Goal: Information Seeking & Learning: Check status

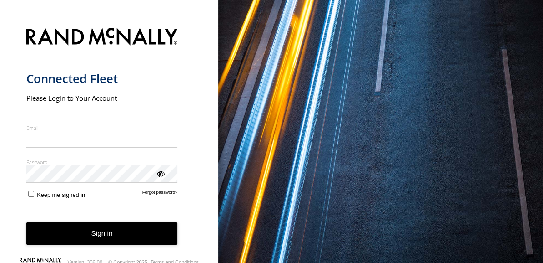
type input "**********"
click at [24, 112] on div "**********" at bounding box center [109, 131] width 218 height 263
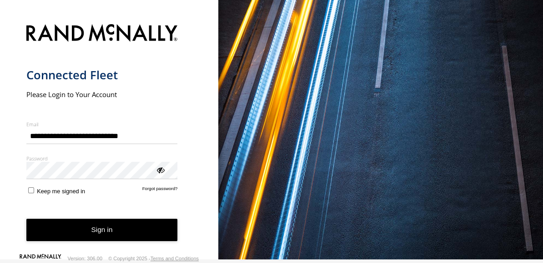
click at [150, 223] on button "Sign in" at bounding box center [102, 229] width 152 height 22
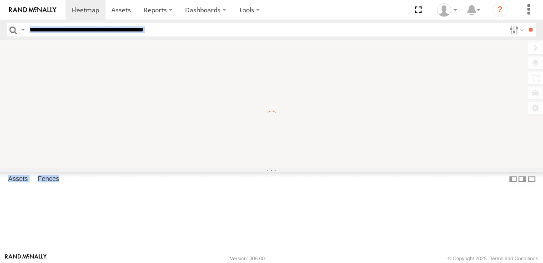
drag, startPoint x: 0, startPoint y: 0, endPoint x: 178, endPoint y: 25, distance: 180.2
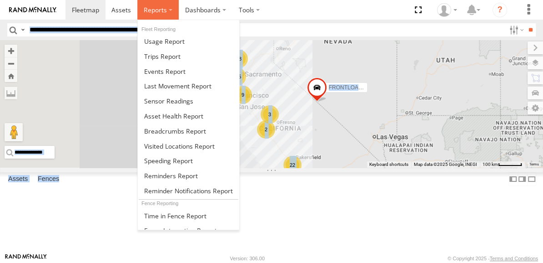
click at [154, 14] on span at bounding box center [155, 9] width 23 height 9
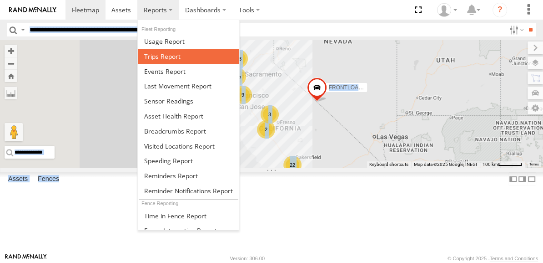
click at [176, 57] on span at bounding box center [162, 56] width 36 height 9
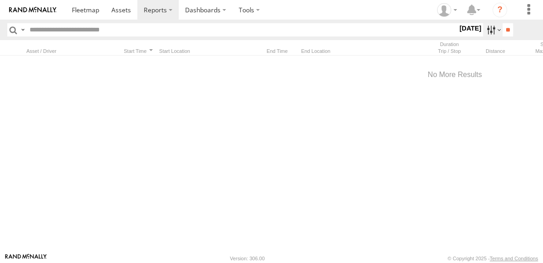
click at [490, 32] on label at bounding box center [493, 29] width 20 height 13
click at [0, 0] on label at bounding box center [0, 0] width 0 height 0
click at [103, 31] on input "text" at bounding box center [242, 29] width 432 height 13
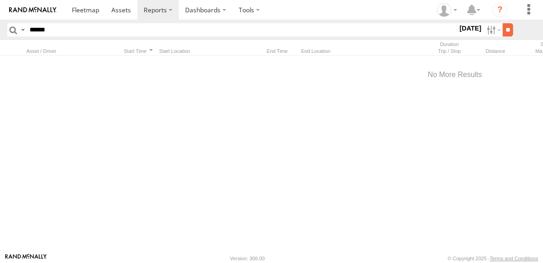
click at [505, 33] on input "**" at bounding box center [508, 29] width 10 height 13
click at [36, 28] on input "******" at bounding box center [242, 29] width 432 height 13
type input "****"
click at [503, 23] on input "**" at bounding box center [508, 29] width 10 height 13
click at [487, 27] on label at bounding box center [493, 29] width 20 height 13
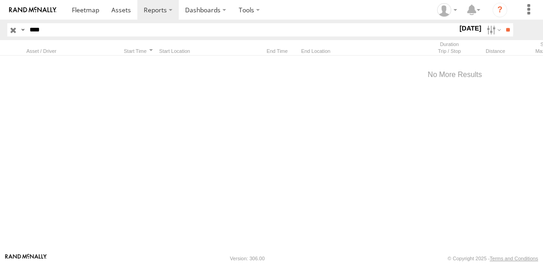
click at [0, 0] on span "Almond Trailers" at bounding box center [0, 0] width 0 height 0
click at [509, 29] on input "**" at bounding box center [508, 29] width 10 height 13
click at [14, 30] on input "button" at bounding box center [13, 29] width 12 height 13
click at [486, 32] on label at bounding box center [493, 29] width 20 height 13
click at [0, 0] on label at bounding box center [0, 0] width 0 height 0
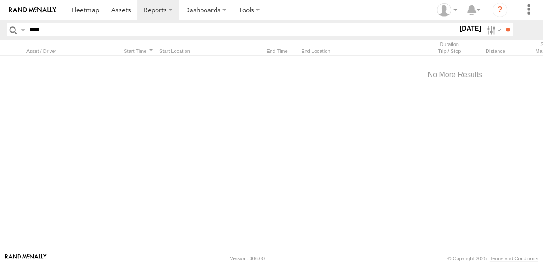
click at [0, 0] on span "Almond Trailers" at bounding box center [0, 0] width 0 height 0
click at [505, 32] on input "**" at bounding box center [508, 29] width 10 height 13
click at [120, 10] on span at bounding box center [122, 9] width 20 height 9
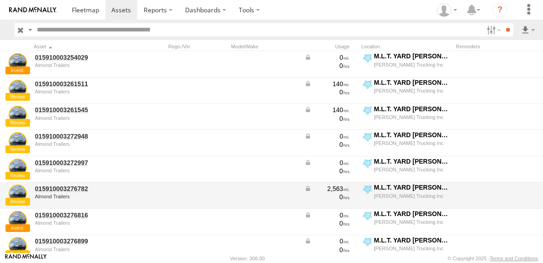
click at [543, 201] on div at bounding box center [380, 201] width 423 height 0
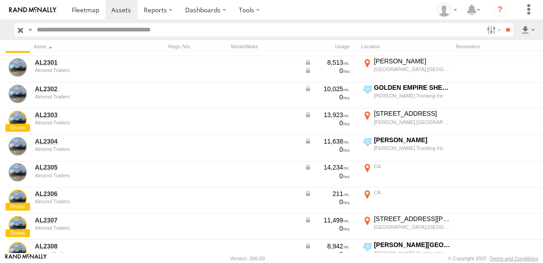
scroll to position [2092, 0]
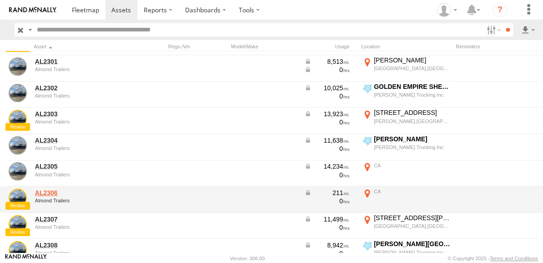
click at [44, 188] on link "AL2306" at bounding box center [79, 192] width 88 height 8
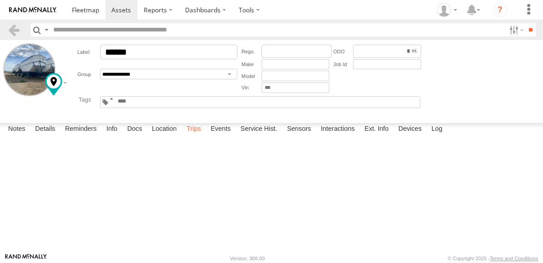
click at [191, 136] on label "Trips" at bounding box center [194, 129] width 24 height 13
click at [336, 136] on label "Interactions" at bounding box center [337, 129] width 43 height 13
click at [0, 0] on link "View Interaction Report" at bounding box center [0, 0] width 0 height 0
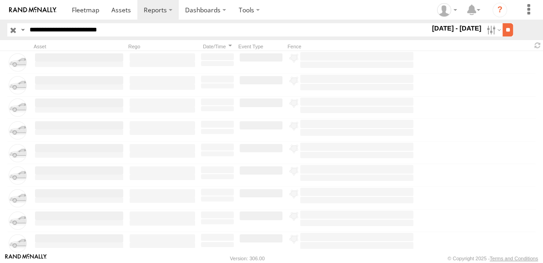
click at [510, 27] on input "**" at bounding box center [508, 29] width 10 height 13
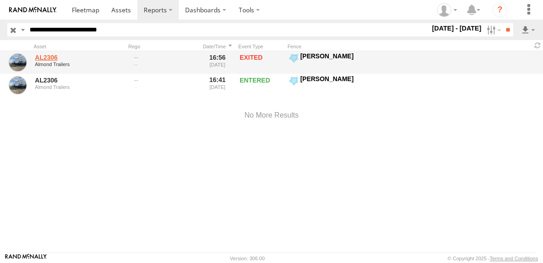
click at [52, 54] on link "AL2306" at bounding box center [79, 57] width 88 height 8
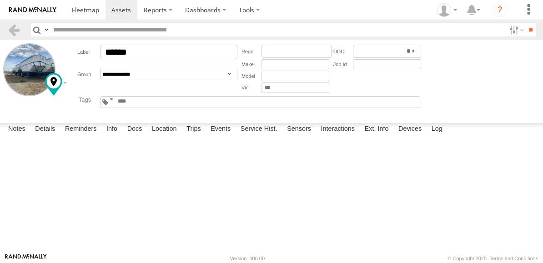
click at [540, 95] on main "**********" at bounding box center [271, 146] width 543 height 213
click at [171, 136] on label "Location" at bounding box center [164, 129] width 34 height 13
click at [0, 0] on label at bounding box center [0, 0] width 0 height 0
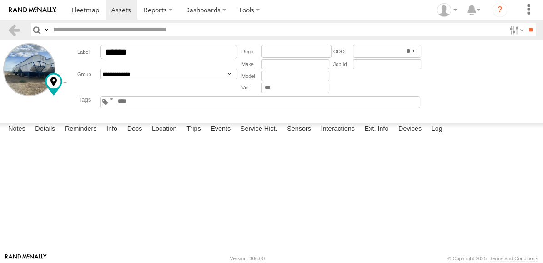
click at [0, 0] on label at bounding box center [0, 0] width 0 height 0
drag, startPoint x: 425, startPoint y: 161, endPoint x: 419, endPoint y: 162, distance: 6.1
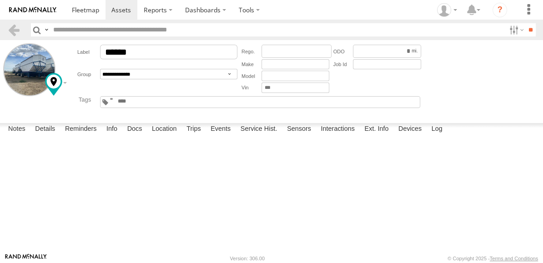
click at [0, 0] on div "Basemaps Roadmap Terrain Satellite" at bounding box center [0, 0] width 0 height 0
click at [0, 0] on label at bounding box center [0, 0] width 0 height 0
click at [0, 0] on span "Overlays" at bounding box center [0, 0] width 0 height 0
click at [0, 0] on span "Fences" at bounding box center [0, 0] width 0 height 0
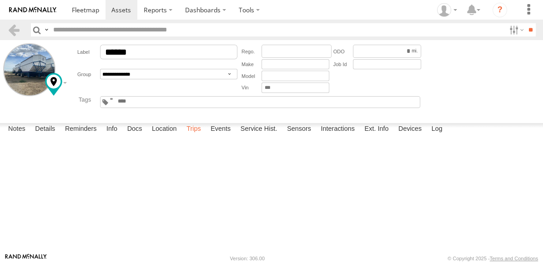
click at [196, 136] on label "Trips" at bounding box center [194, 129] width 24 height 13
click at [216, 136] on label "Events" at bounding box center [220, 129] width 29 height 13
click at [0, 0] on link at bounding box center [0, 0] width 0 height 0
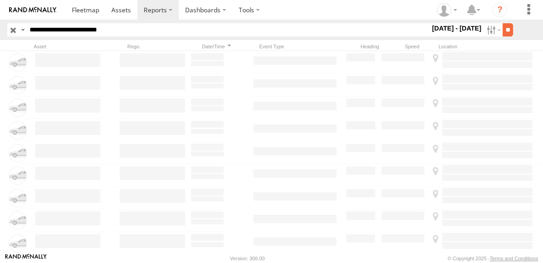
click at [506, 31] on input "**" at bounding box center [508, 29] width 10 height 13
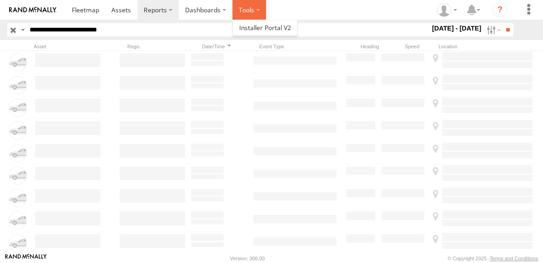
click at [246, 6] on label at bounding box center [250, 10] width 34 height 20
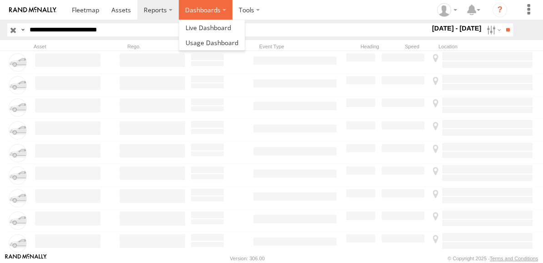
click at [210, 6] on label "Dashboards" at bounding box center [206, 10] width 54 height 20
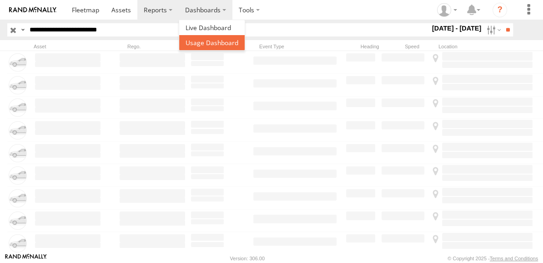
click at [188, 42] on span at bounding box center [212, 42] width 53 height 9
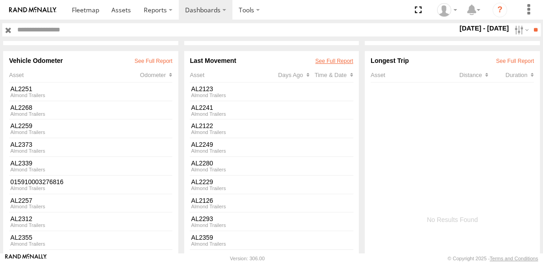
scroll to position [160, 0]
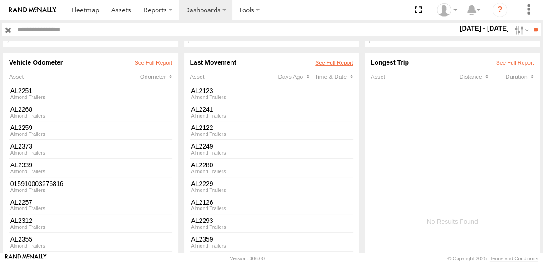
click at [340, 60] on link at bounding box center [334, 63] width 38 height 6
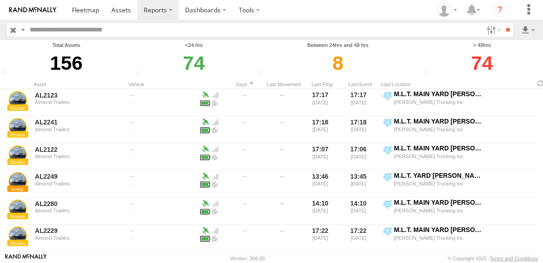
click at [27, 50] on div "156" at bounding box center [66, 62] width 130 height 27
click at [484, 68] on div "74" at bounding box center [482, 62] width 120 height 27
click at [518, 72] on div "74" at bounding box center [482, 62] width 120 height 27
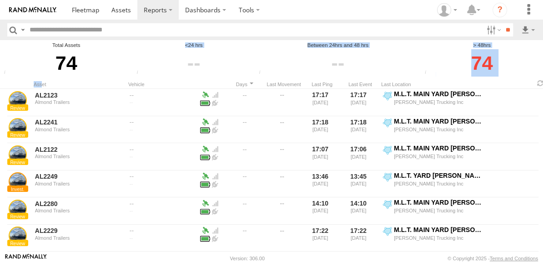
drag, startPoint x: 6, startPoint y: 72, endPoint x: 41, endPoint y: 84, distance: 37.4
click at [41, 84] on main "Total Assets 74 Total Assets Total number of Enabled Assets <24 hrs Last Moveme…" at bounding box center [271, 146] width 543 height 213
click at [41, 84] on div "Asset" at bounding box center [79, 84] width 91 height 6
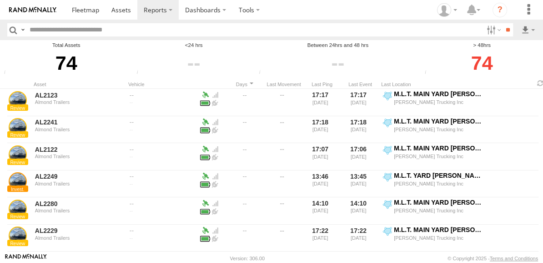
click at [41, 84] on div "Asset" at bounding box center [79, 84] width 91 height 6
click at [107, 54] on div "74" at bounding box center [66, 62] width 130 height 27
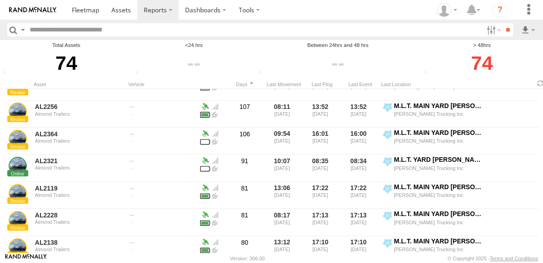
click at [90, 32] on input "text" at bounding box center [254, 29] width 457 height 13
type input "******"
click at [503, 23] on input "**" at bounding box center [508, 29] width 10 height 13
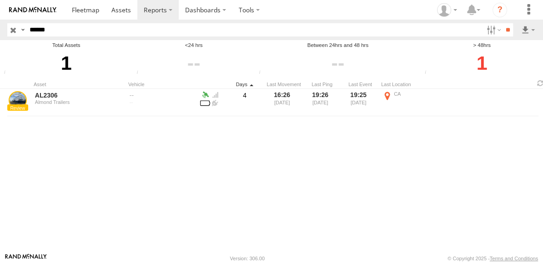
click at [251, 83] on div "Days" at bounding box center [245, 84] width 36 height 6
click at [279, 82] on div "Last Movement" at bounding box center [284, 84] width 35 height 6
click at [505, 25] on input "**" at bounding box center [508, 29] width 10 height 13
click at [225, 195] on div "AL2306 Almond Trailers 4 16:26 08/18/2025 19:26 08/22/2025 19:25 08/22/2025 CA …" at bounding box center [273, 171] width 546 height 164
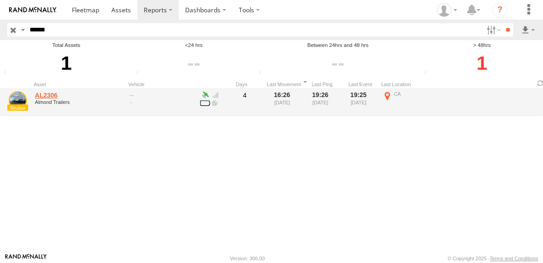
click at [66, 98] on link "AL2306" at bounding box center [79, 95] width 88 height 8
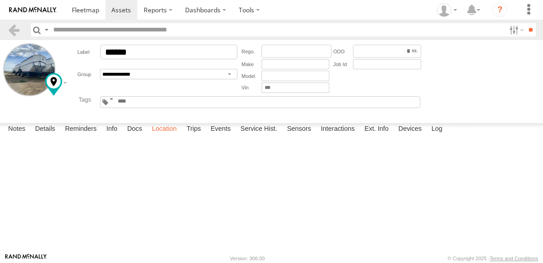
click at [167, 136] on label "Location" at bounding box center [164, 129] width 34 height 13
click at [0, 0] on label at bounding box center [0, 0] width 0 height 0
click at [0, 0] on div "AL2306" at bounding box center [0, 0] width 0 height 0
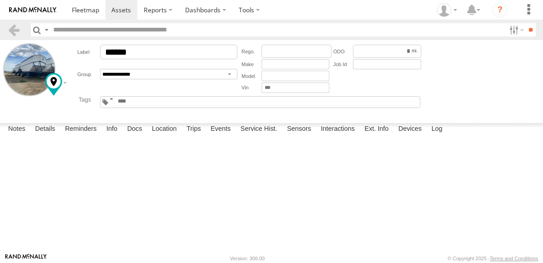
click at [0, 0] on div "AL2306" at bounding box center [0, 0] width 0 height 0
click at [0, 0] on img "91m" at bounding box center [0, 0] width 0 height 0
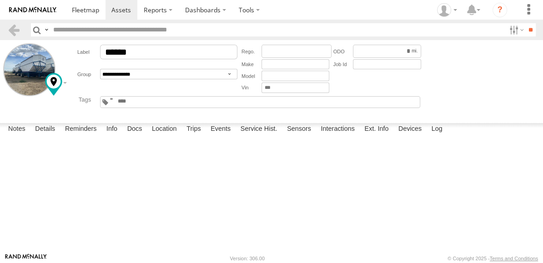
click at [0, 0] on img "91m" at bounding box center [0, 0] width 0 height 0
click at [0, 0] on div "AL2306" at bounding box center [0, 0] width 0 height 0
click at [0, 0] on label at bounding box center [0, 0] width 0 height 0
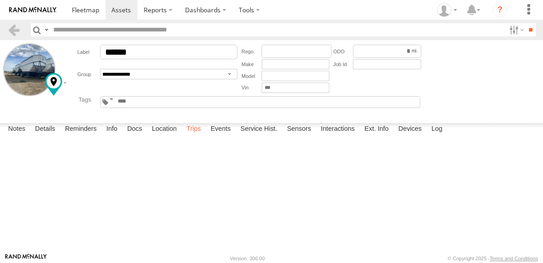
click at [196, 136] on label "Trips" at bounding box center [194, 129] width 24 height 13
click at [513, 31] on label at bounding box center [516, 29] width 20 height 13
click at [8, 114] on div at bounding box center [32, 79] width 59 height 73
click at [20, 30] on section at bounding box center [15, 29] width 16 height 13
click at [15, 30] on link at bounding box center [13, 29] width 13 height 13
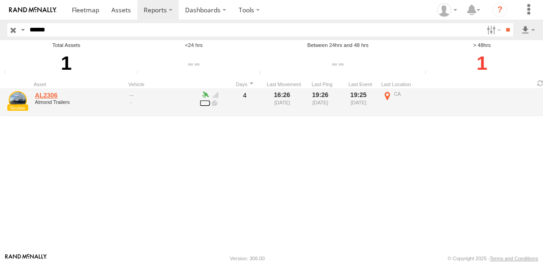
click at [40, 94] on link "AL2306" at bounding box center [79, 95] width 88 height 8
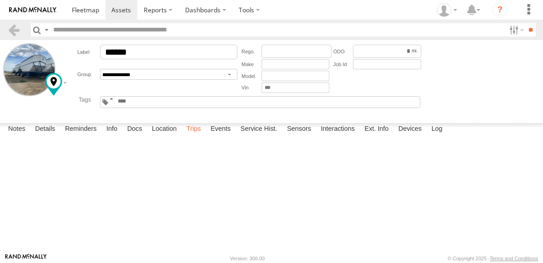
click at [195, 136] on label "Trips" at bounding box center [194, 129] width 24 height 13
click at [0, 0] on div "Start Time" at bounding box center [0, 0] width 0 height 0
click at [224, 136] on label "Events" at bounding box center [220, 129] width 29 height 13
click at [304, 136] on label "Sensors" at bounding box center [299, 129] width 33 height 13
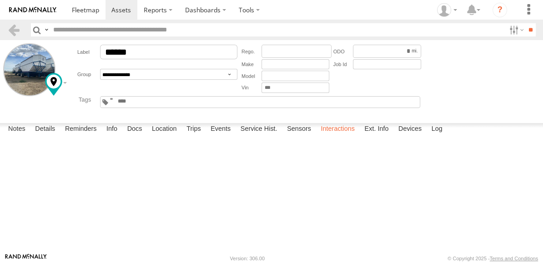
click at [334, 136] on label "Interactions" at bounding box center [337, 129] width 43 height 13
click at [438, 136] on label "Log" at bounding box center [437, 129] width 20 height 13
click at [419, 136] on label "Devices" at bounding box center [410, 129] width 32 height 13
click at [385, 136] on label "Ext. Info" at bounding box center [376, 129] width 33 height 13
click at [351, 136] on label "Interactions" at bounding box center [337, 129] width 43 height 13
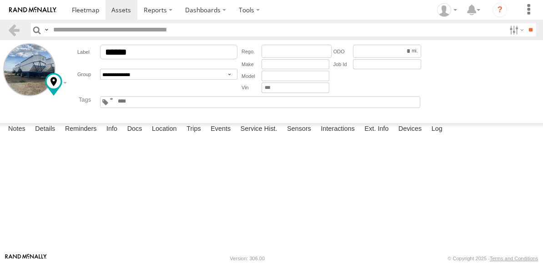
click at [539, 90] on form "**********" at bounding box center [271, 79] width 537 height 73
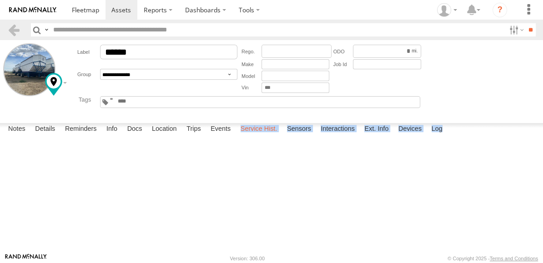
scroll to position [82, 0]
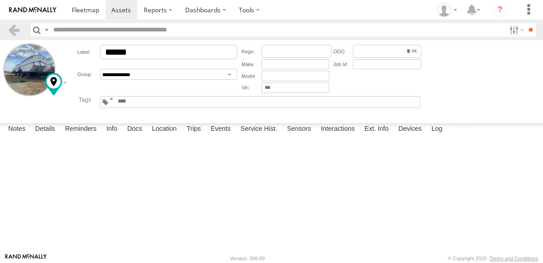
drag, startPoint x: 212, startPoint y: 134, endPoint x: 228, endPoint y: 221, distance: 88.5
click at [0, 0] on div "Date/Time Event Type Fence View Interaction Report Monday, 18th August 2025 16:…" at bounding box center [0, 0] width 0 height 0
click at [190, 136] on label "Trips" at bounding box center [194, 129] width 24 height 13
click at [167, 136] on label "Location" at bounding box center [164, 129] width 34 height 13
click at [0, 0] on label at bounding box center [0, 0] width 0 height 0
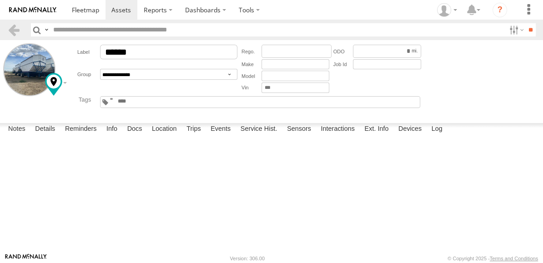
click at [0, 0] on label at bounding box center [0, 0] width 0 height 0
click at [0, 0] on div "AL2306" at bounding box center [0, 0] width 0 height 0
click at [0, 0] on label at bounding box center [0, 0] width 0 height 0
click at [112, 136] on label "Info" at bounding box center [112, 129] width 20 height 13
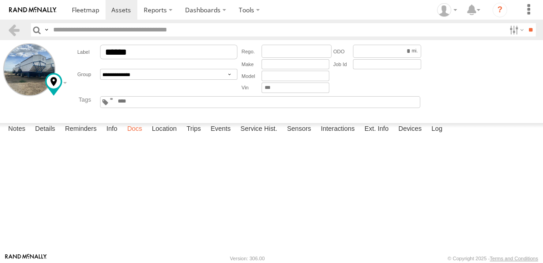
click at [137, 136] on label "Docs" at bounding box center [135, 129] width 24 height 13
click at [38, 136] on label "Details" at bounding box center [44, 129] width 29 height 13
click at [22, 136] on label "Notes" at bounding box center [17, 129] width 26 height 13
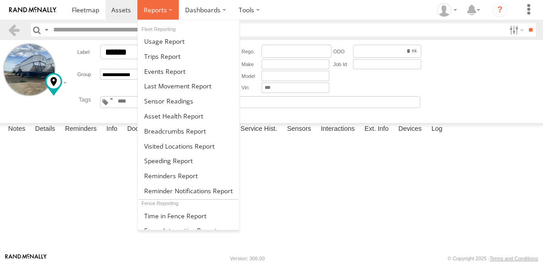
click at [164, 8] on span at bounding box center [155, 9] width 23 height 9
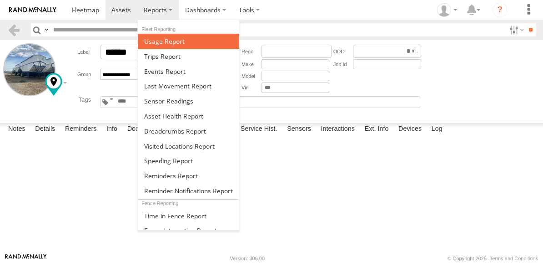
click at [164, 41] on span at bounding box center [164, 41] width 41 height 9
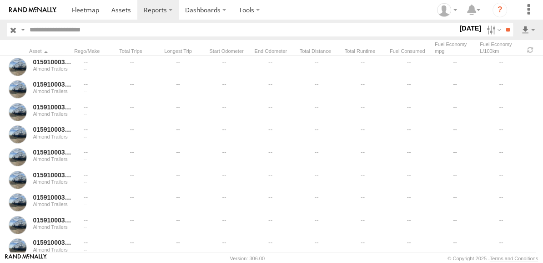
click at [111, 32] on input "text" at bounding box center [242, 29] width 432 height 13
type input "*"
type input "******"
click at [503, 23] on input "**" at bounding box center [508, 29] width 10 height 13
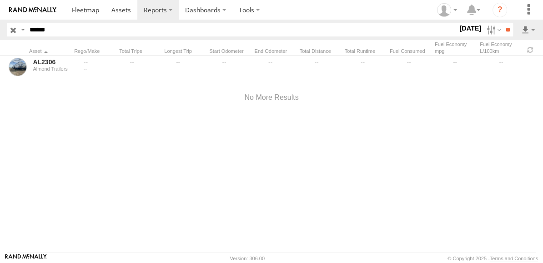
click at [458, 28] on label "23 Aug 25" at bounding box center [470, 28] width 25 height 10
click at [0, 0] on label at bounding box center [0, 0] width 0 height 0
click at [506, 28] on input "**" at bounding box center [508, 29] width 10 height 13
click at [461, 30] on label "20 Aug 25" at bounding box center [470, 28] width 25 height 10
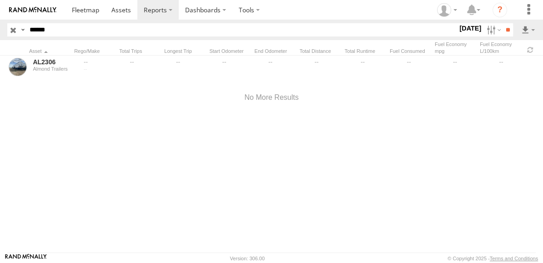
click at [0, 0] on span "Last 7 Days" at bounding box center [0, 0] width 0 height 0
click at [508, 32] on input "**" at bounding box center [508, 29] width 10 height 13
click at [507, 31] on input "**" at bounding box center [508, 29] width 10 height 13
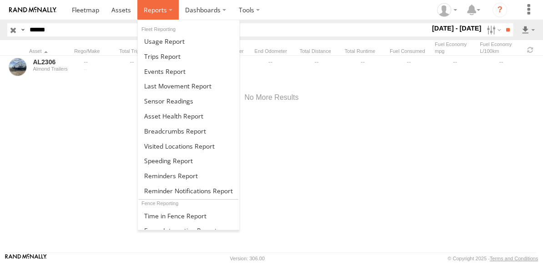
click at [152, 12] on span at bounding box center [155, 9] width 23 height 9
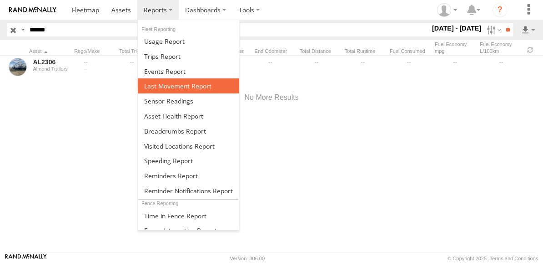
click at [177, 86] on span at bounding box center [177, 85] width 67 height 9
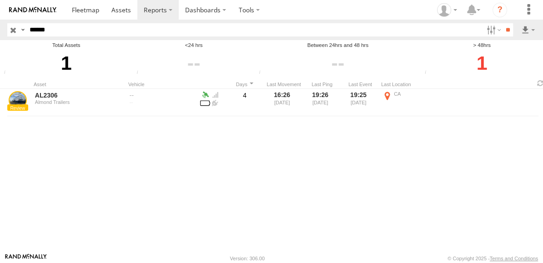
click at [0, 0] on span "> 48hrs" at bounding box center [0, 0] width 0 height 0
click at [490, 29] on label at bounding box center [493, 29] width 20 height 13
click at [0, 0] on span "> 48hrs" at bounding box center [0, 0] width 0 height 0
click at [510, 32] on input "**" at bounding box center [508, 29] width 10 height 13
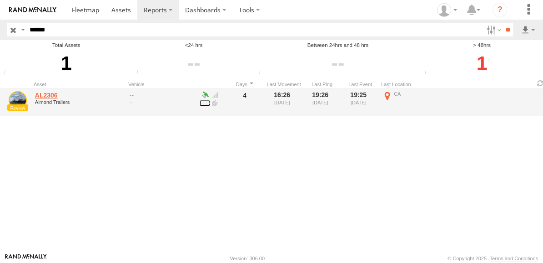
click at [44, 98] on link "AL2306" at bounding box center [79, 95] width 88 height 8
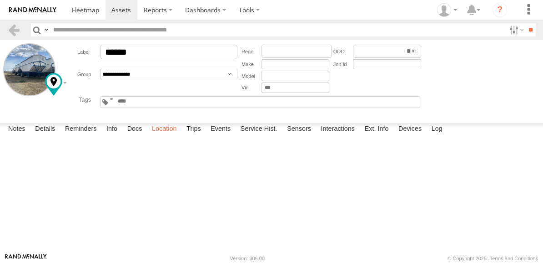
click at [164, 136] on label "Location" at bounding box center [164, 129] width 34 height 13
drag, startPoint x: 299, startPoint y: 211, endPoint x: 281, endPoint y: 154, distance: 59.6
click at [0, 0] on div "AL2306" at bounding box center [0, 0] width 0 height 0
drag, startPoint x: 259, startPoint y: 195, endPoint x: 227, endPoint y: 173, distance: 39.0
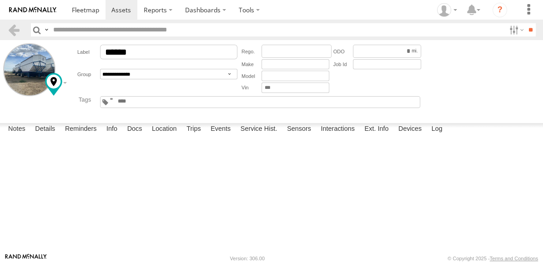
click at [0, 0] on div "AL2306" at bounding box center [0, 0] width 0 height 0
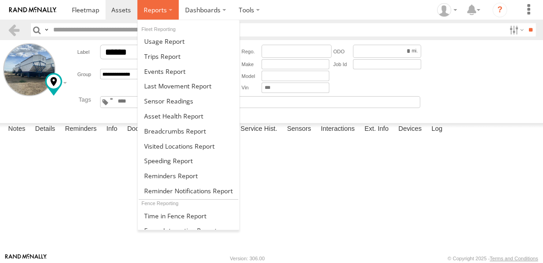
click at [159, 18] on label at bounding box center [157, 10] width 41 height 20
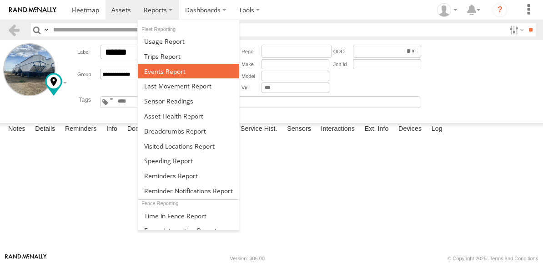
click at [163, 65] on link at bounding box center [188, 71] width 101 height 15
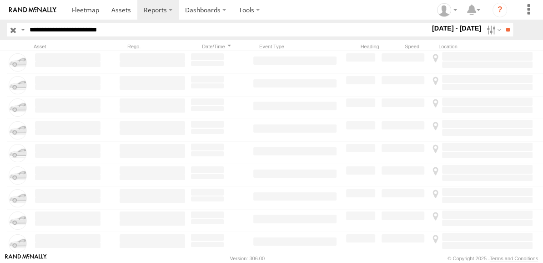
click at [10, 30] on input "button" at bounding box center [13, 29] width 12 height 13
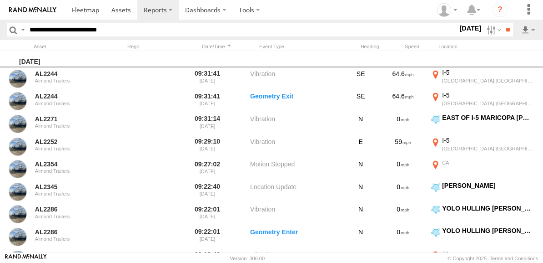
click at [58, 34] on input "**********" at bounding box center [242, 29] width 432 height 13
type input "*"
click at [302, 15] on section at bounding box center [304, 10] width 476 height 20
click at [48, 34] on input "text" at bounding box center [242, 29] width 432 height 13
type input "******"
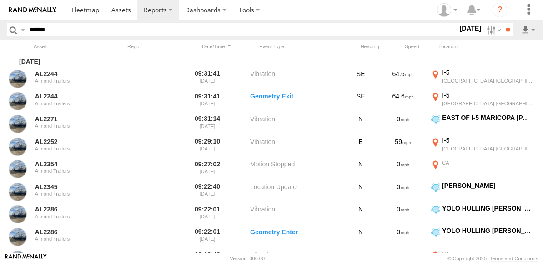
click at [458, 30] on label "23 Aug 25" at bounding box center [470, 28] width 25 height 10
click at [0, 0] on span "Last 7 Days" at bounding box center [0, 0] width 0 height 0
click at [507, 25] on input "**" at bounding box center [508, 29] width 10 height 13
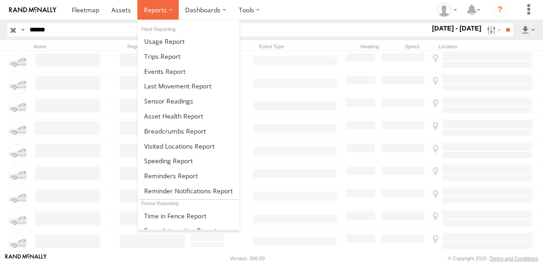
click at [156, 12] on span at bounding box center [155, 9] width 23 height 9
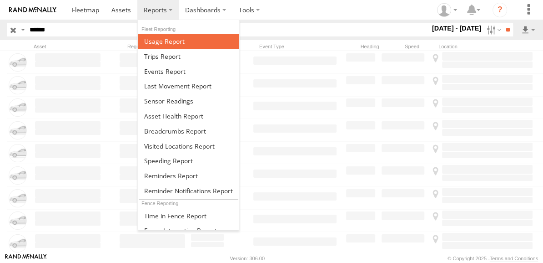
click at [157, 46] on link at bounding box center [188, 41] width 101 height 15
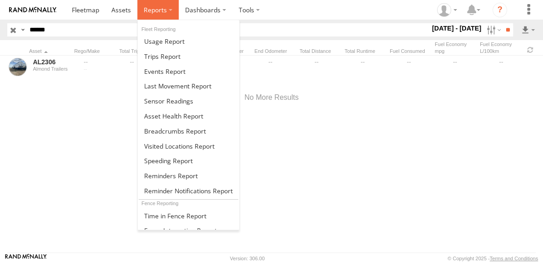
click at [154, 6] on span at bounding box center [155, 9] width 23 height 9
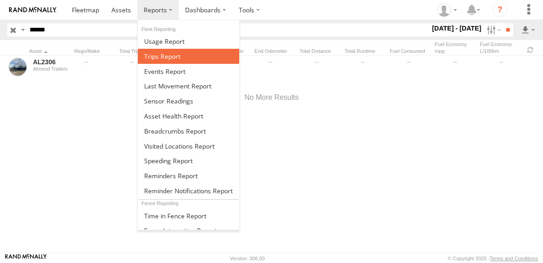
click at [160, 58] on span at bounding box center [162, 56] width 36 height 9
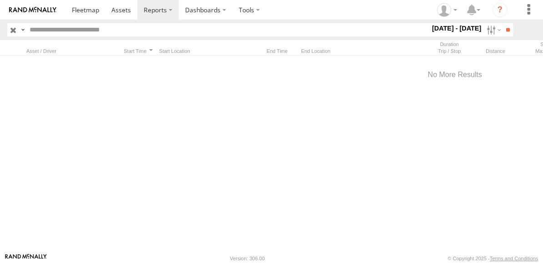
click at [59, 30] on input "text" at bounding box center [228, 29] width 404 height 13
type input "*"
type input "******"
click at [503, 23] on input "**" at bounding box center [508, 29] width 10 height 13
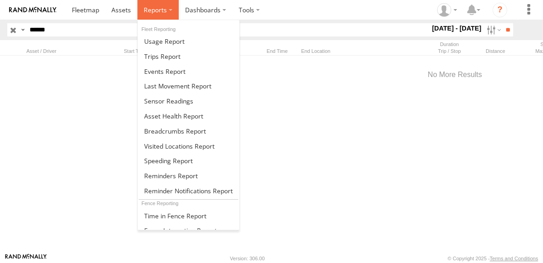
click at [160, 12] on span at bounding box center [155, 9] width 23 height 9
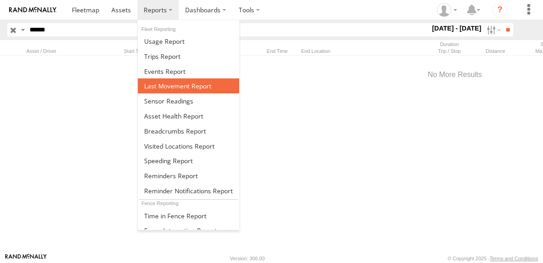
click at [161, 82] on span at bounding box center [177, 85] width 67 height 9
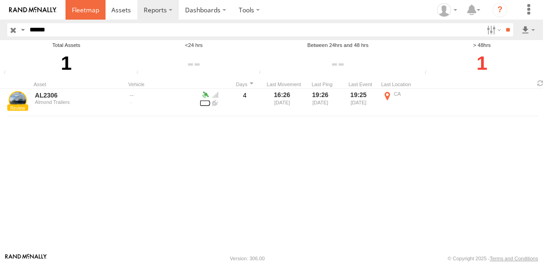
click at [78, 9] on span at bounding box center [85, 9] width 27 height 9
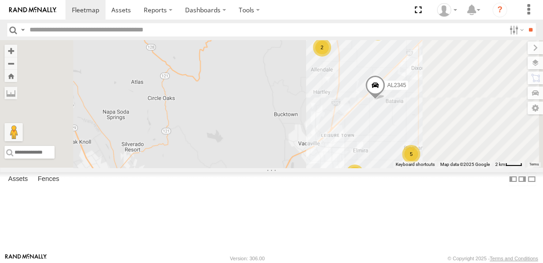
drag, startPoint x: 481, startPoint y: 205, endPoint x: 455, endPoint y: 180, distance: 36.1
click at [455, 167] on div "FRONTLOADER JD344H AL2252 AL2288 5 AL2264 3 AL2345 7 2" at bounding box center [271, 103] width 543 height 127
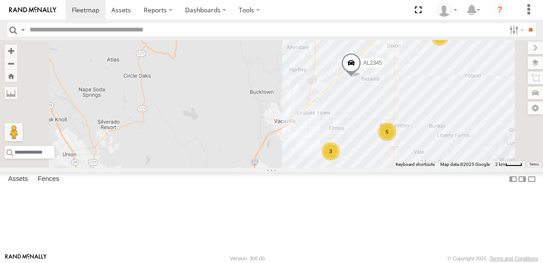
click at [340, 160] on div "3" at bounding box center [331, 151] width 18 height 18
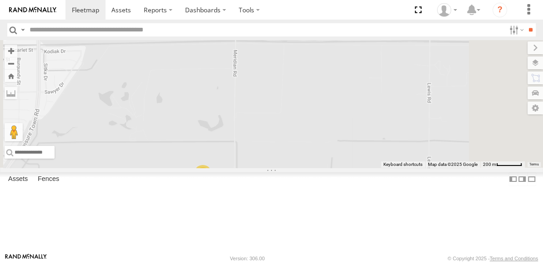
click at [212, 183] on div "2" at bounding box center [203, 174] width 18 height 18
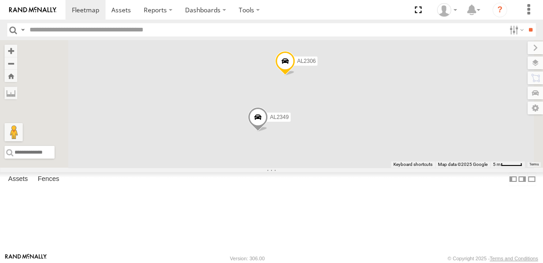
click at [295, 76] on span at bounding box center [285, 63] width 20 height 25
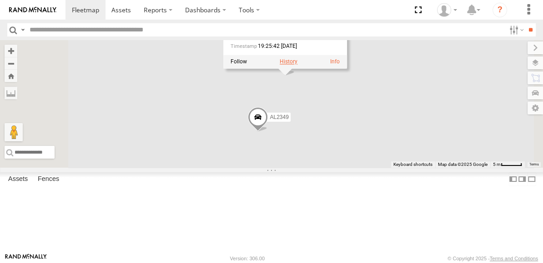
click at [298, 65] on label at bounding box center [289, 62] width 18 height 6
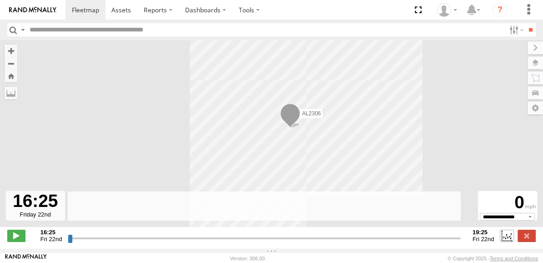
click at [508, 240] on label at bounding box center [507, 235] width 14 height 12
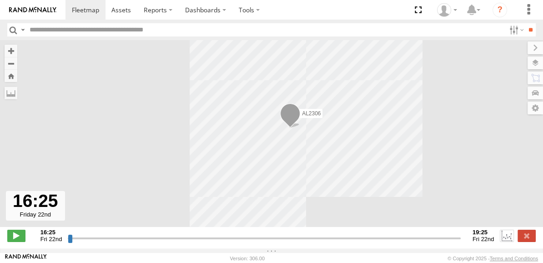
click at [508, 240] on label at bounding box center [507, 235] width 14 height 12
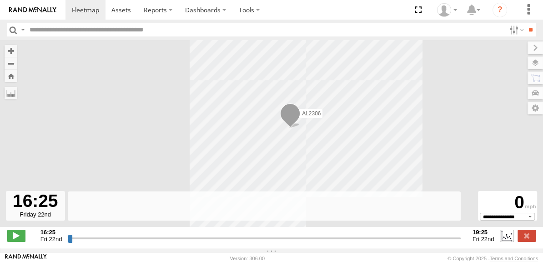
click at [507, 240] on label at bounding box center [507, 235] width 14 height 12
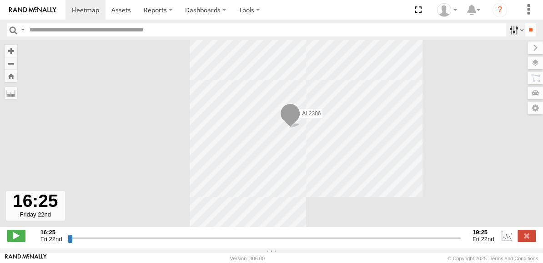
click at [506, 31] on label at bounding box center [516, 29] width 20 height 13
click at [538, 112] on label at bounding box center [525, 107] width 36 height 13
click at [510, 91] on label at bounding box center [526, 92] width 33 height 13
click at [289, 121] on span at bounding box center [290, 115] width 20 height 25
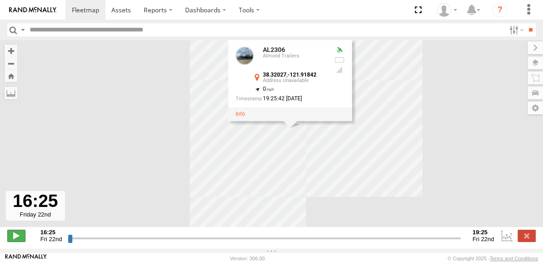
click at [18, 240] on span at bounding box center [16, 235] width 18 height 12
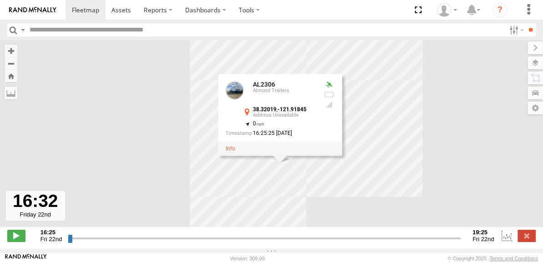
click at [78, 106] on div "AL2306 AL2306 Almond Trailers 38.32019 , -121.91845 0 16:25:25 08/22/2025" at bounding box center [271, 138] width 543 height 196
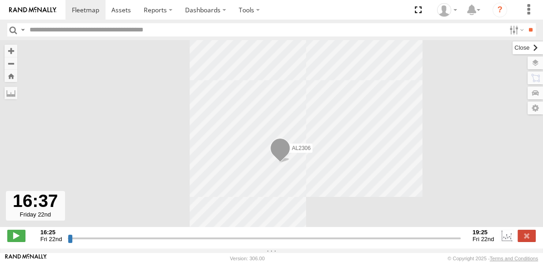
click at [513, 51] on label at bounding box center [528, 47] width 30 height 13
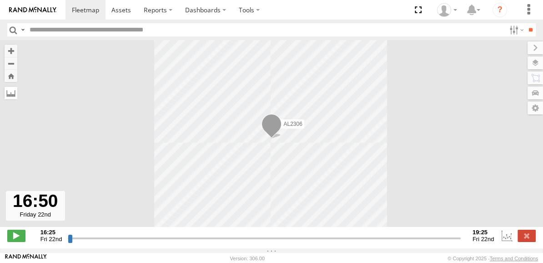
click at [11, 97] on label at bounding box center [11, 92] width 13 height 13
click at [20, 241] on span at bounding box center [16, 235] width 18 height 12
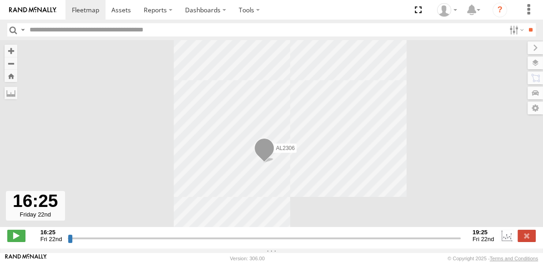
drag, startPoint x: 153, startPoint y: 241, endPoint x: -11, endPoint y: 254, distance: 164.9
type input "**********"
click at [68, 242] on input "range" at bounding box center [264, 237] width 393 height 9
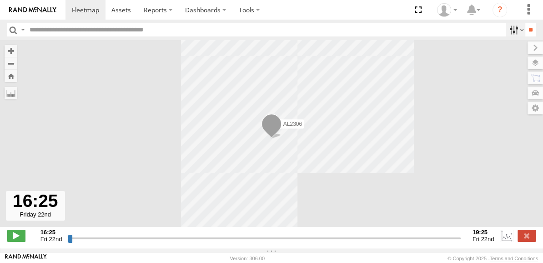
click at [507, 33] on label at bounding box center [516, 29] width 20 height 13
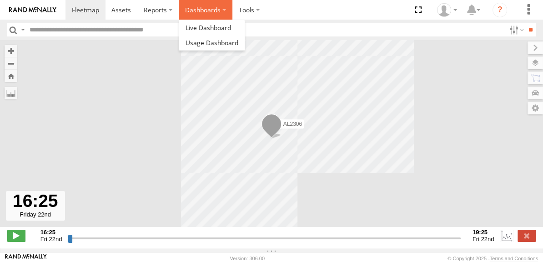
click at [192, 9] on label "Dashboards" at bounding box center [206, 10] width 54 height 20
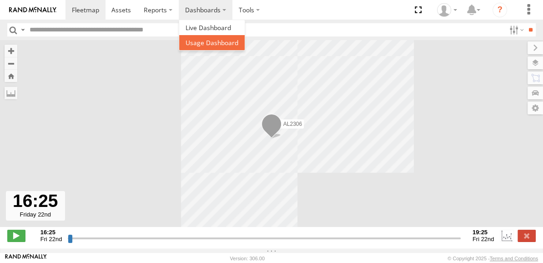
click at [213, 46] on span at bounding box center [212, 42] width 53 height 9
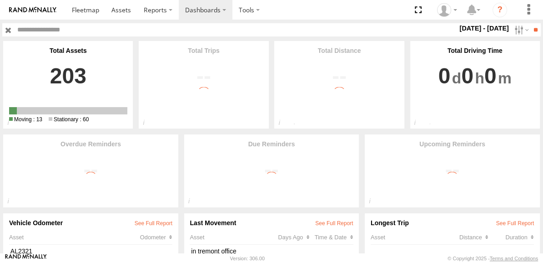
click at [127, 28] on input "text" at bounding box center [236, 29] width 444 height 13
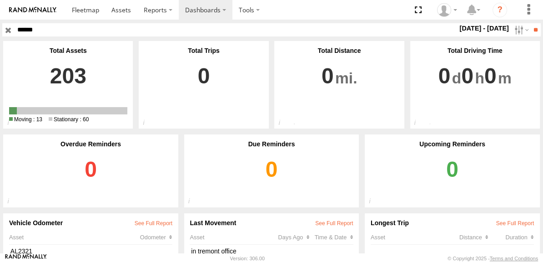
type input "******"
click at [531, 23] on input "**" at bounding box center [536, 29] width 10 height 13
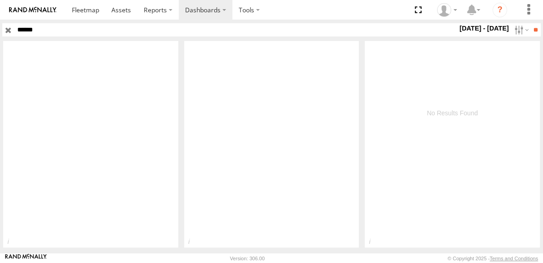
scroll to position [84, 0]
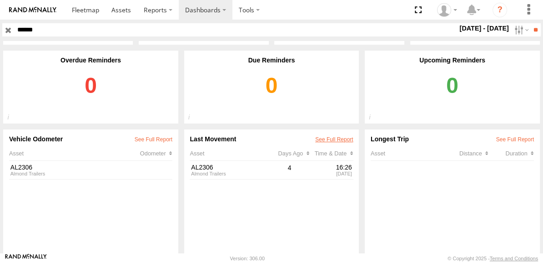
click at [325, 138] on link at bounding box center [334, 139] width 38 height 6
